Goal: Transaction & Acquisition: Purchase product/service

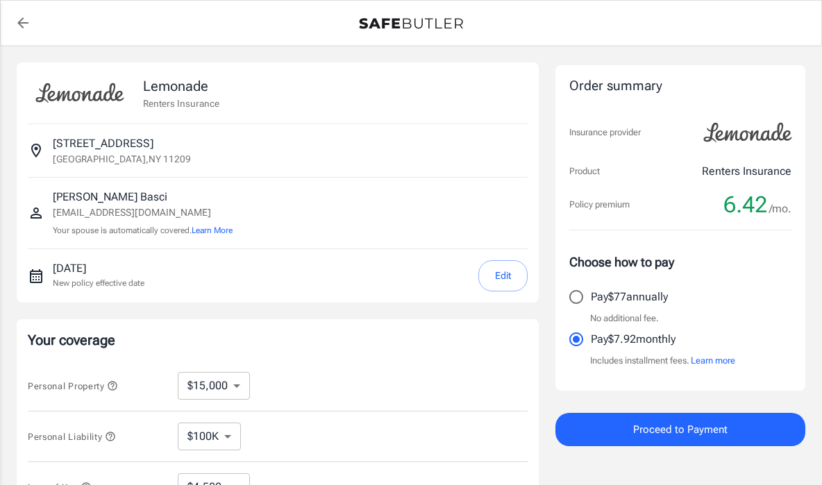
select select "15000"
select select "500"
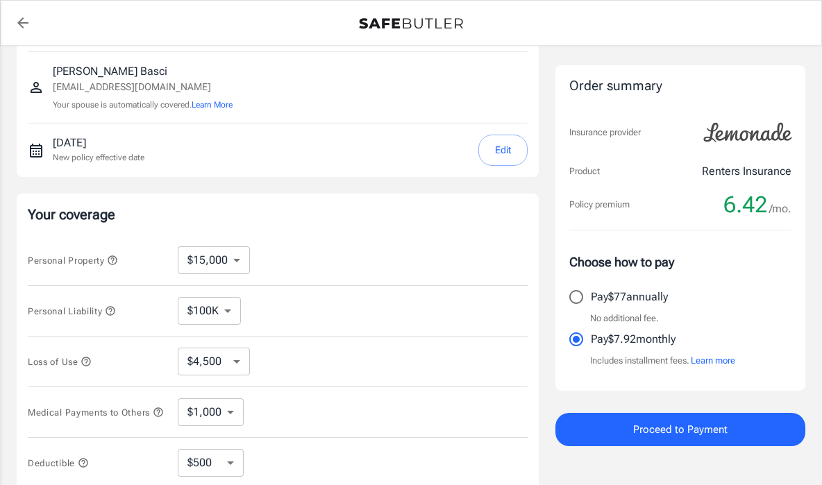
scroll to position [142, 0]
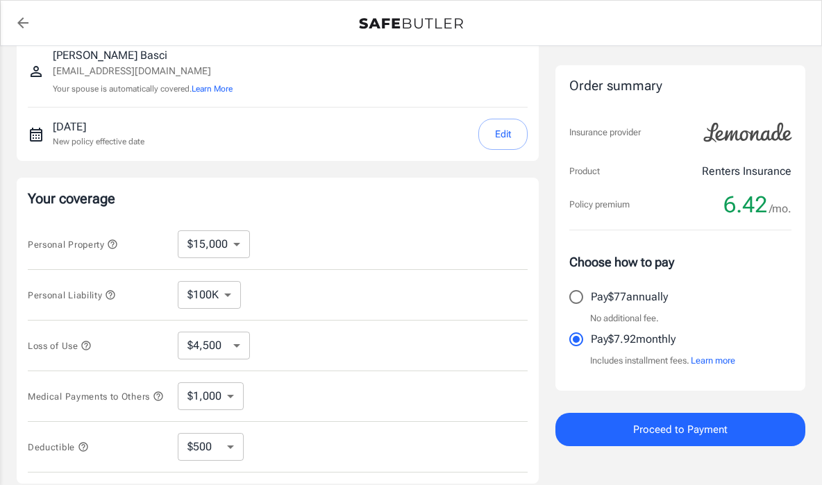
click at [237, 246] on select "$10,000 $15,000 $20,000 $25,000 $30,000 $40,000 $50,000 $100K $150K $200K $250K" at bounding box center [214, 244] width 72 height 28
select select "100000"
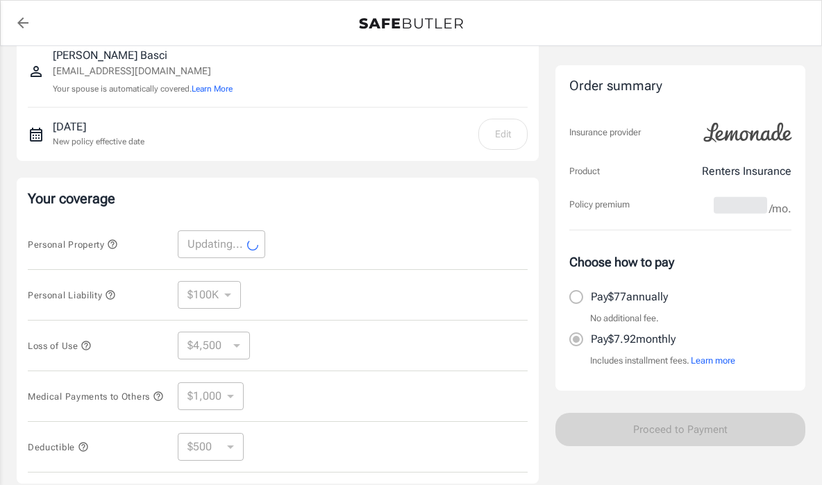
select select "100000"
select select "30000"
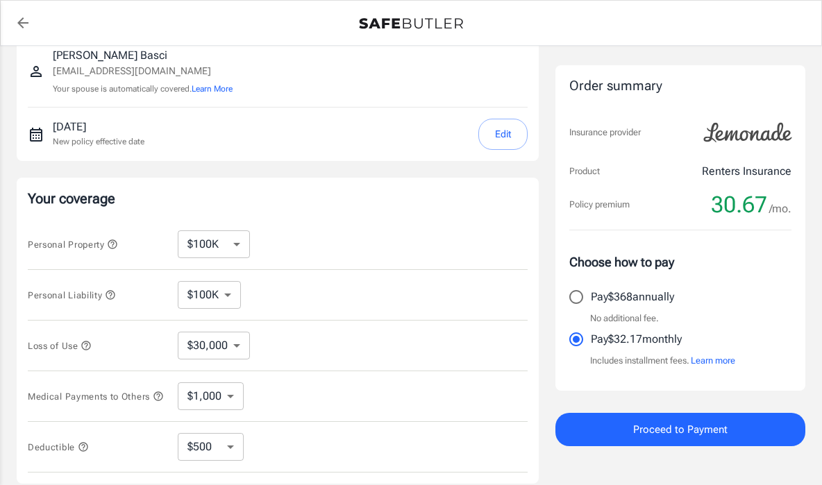
click at [235, 348] on select "$30,000 $39,000 $51,000 $63,000 $78,000 $99,000 $123K $153K $189K $198K" at bounding box center [214, 346] width 72 height 28
click at [178, 332] on select "$30,000 $39,000 $51,000 $63,000 $78,000 $99,000 $123K $153K $189K $198K" at bounding box center [214, 346] width 72 height 28
click at [230, 293] on select "$100K $200K $300K $400K $500K $1M" at bounding box center [209, 295] width 63 height 28
select select "500000"
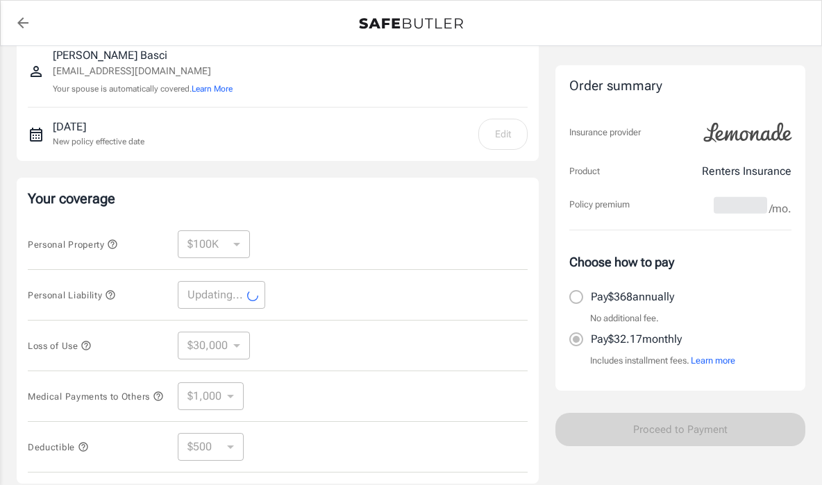
select select "500000"
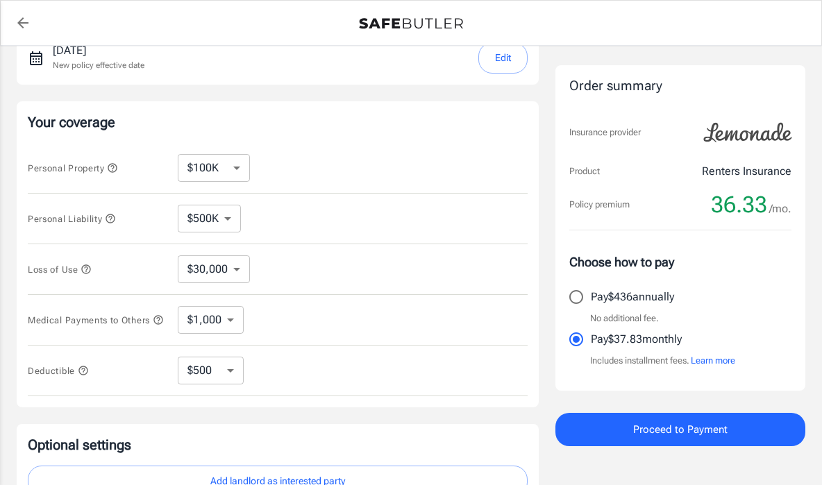
scroll to position [217, 0]
click at [573, 298] on input "Pay $436 annually" at bounding box center [575, 296] width 29 height 29
radio input "true"
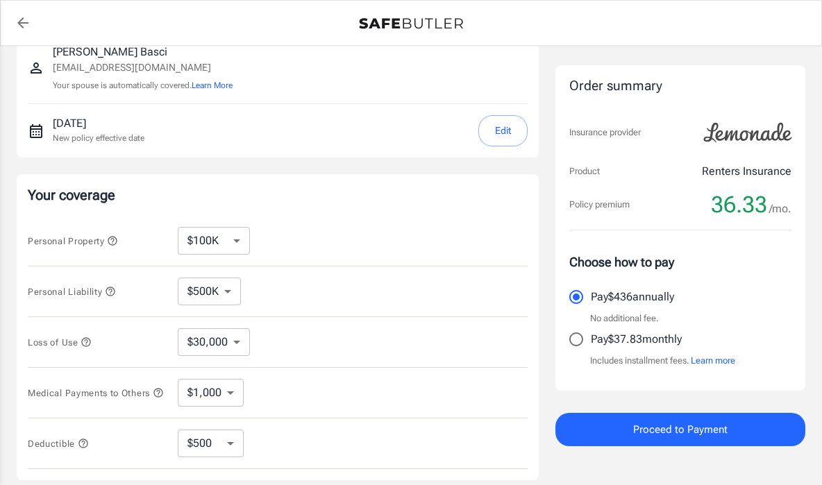
scroll to position [135, 0]
